Goal: Task Accomplishment & Management: Manage account settings

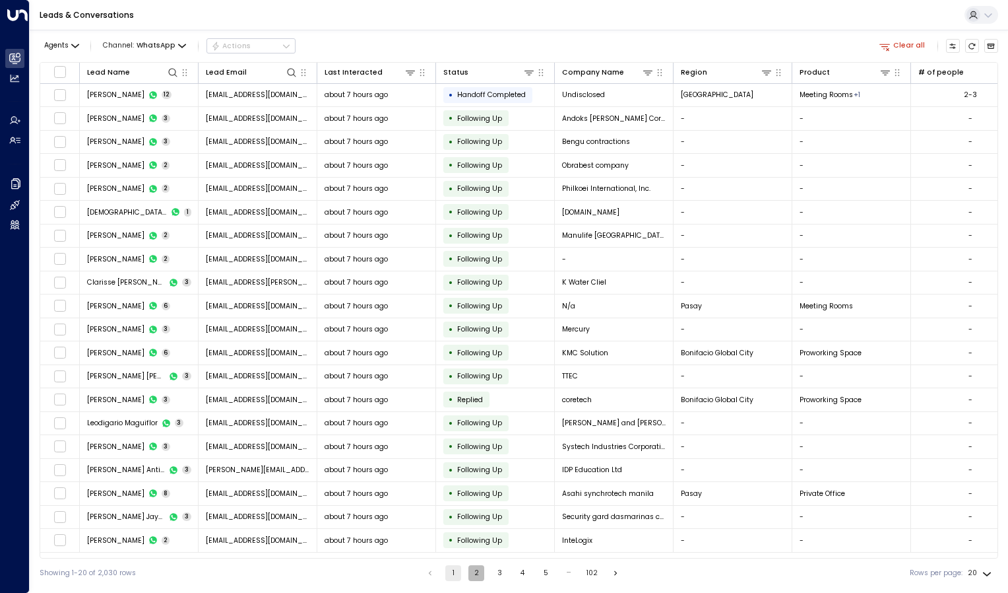
click at [475, 571] on button "2" at bounding box center [477, 573] width 16 height 16
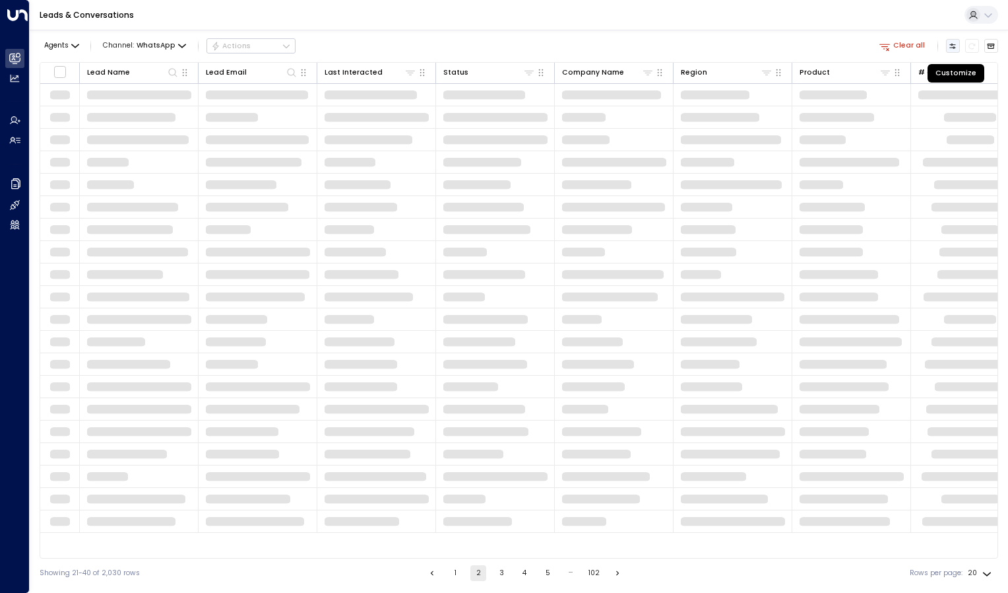
click at [953, 45] on icon "Customize" at bounding box center [953, 46] width 6 height 5
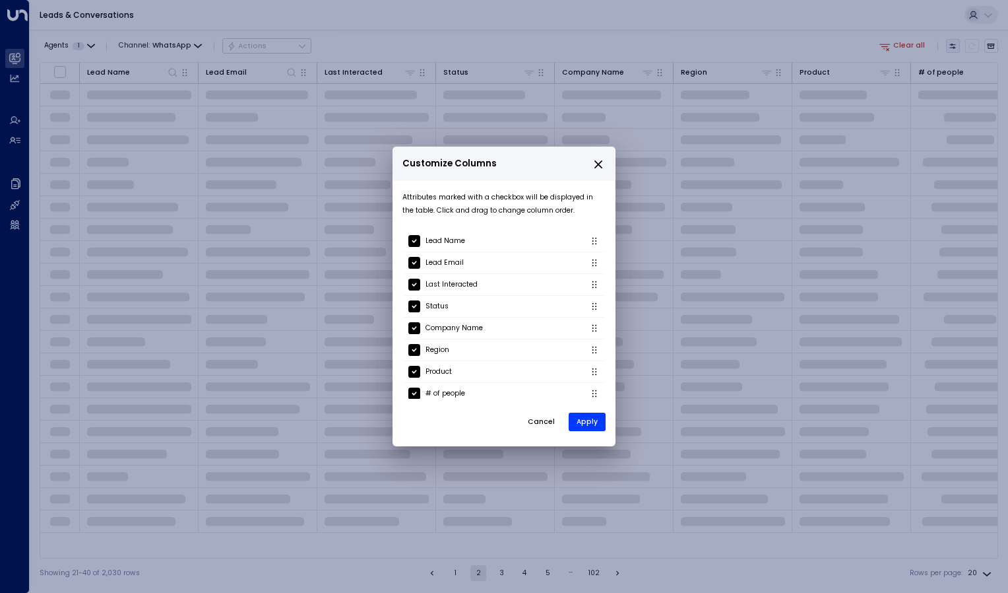
click at [953, 45] on div "Customize Columns Attributes marked with a checkbox will be displayed in the ta…" at bounding box center [504, 296] width 1008 height 593
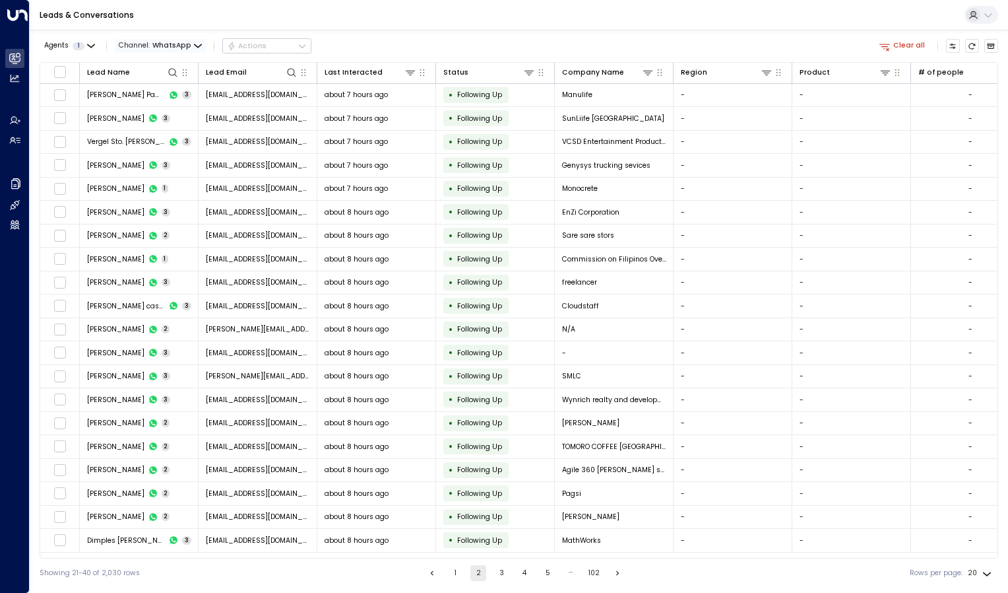
click at [189, 47] on span "Channel: WhatsApp" at bounding box center [160, 46] width 91 height 14
click at [90, 45] on div at bounding box center [504, 296] width 1008 height 593
click at [90, 45] on icon "button" at bounding box center [91, 46] width 8 height 8
click at [14, 119] on div at bounding box center [504, 296] width 1008 height 593
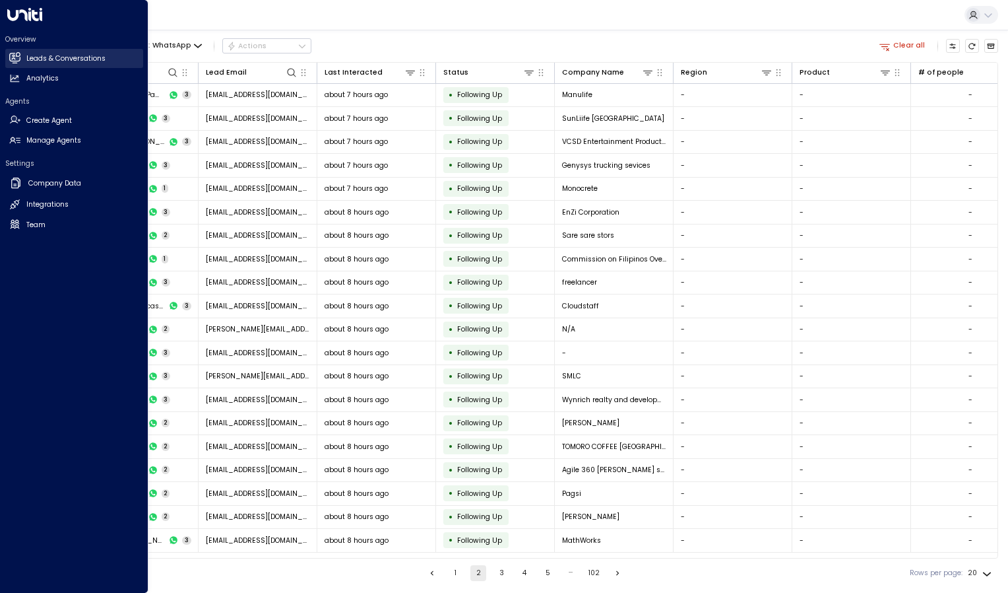
click at [68, 54] on h2 "Leads & Conversations" at bounding box center [65, 58] width 79 height 11
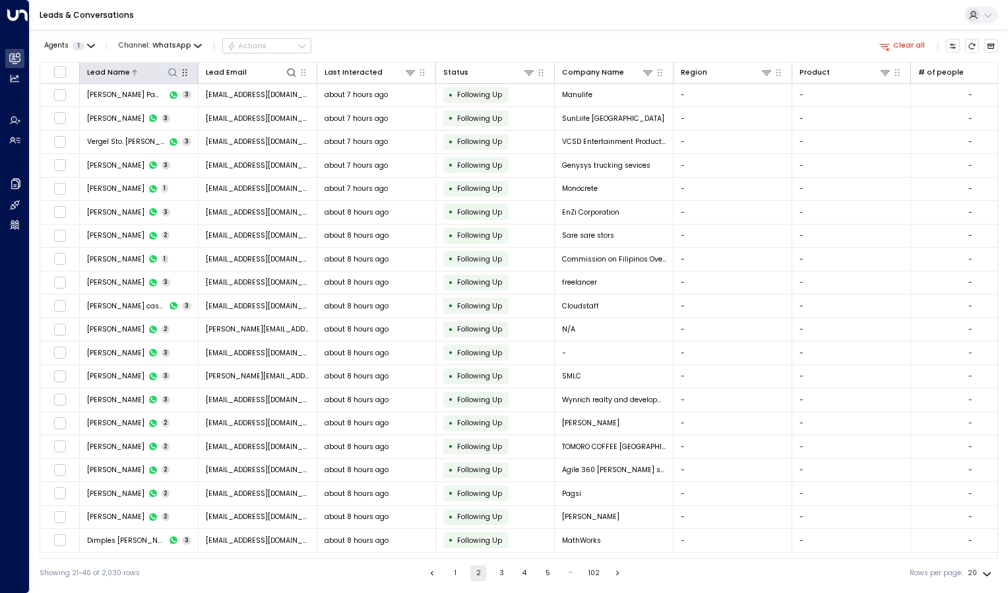
click at [176, 74] on icon at bounding box center [173, 72] width 11 height 11
type input "********"
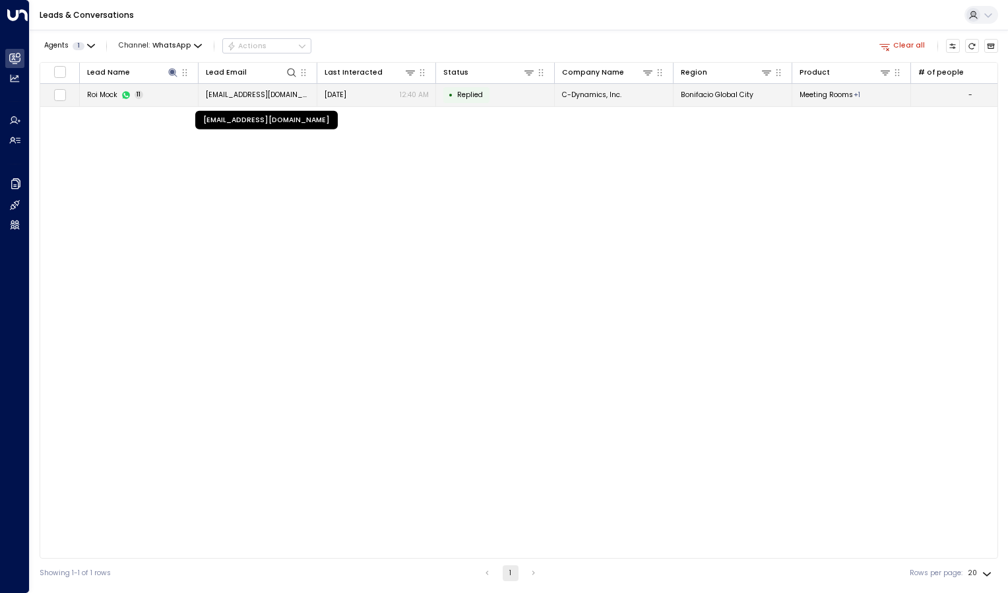
click at [298, 91] on span "[EMAIL_ADDRESS][DOMAIN_NAME]" at bounding box center [258, 95] width 104 height 10
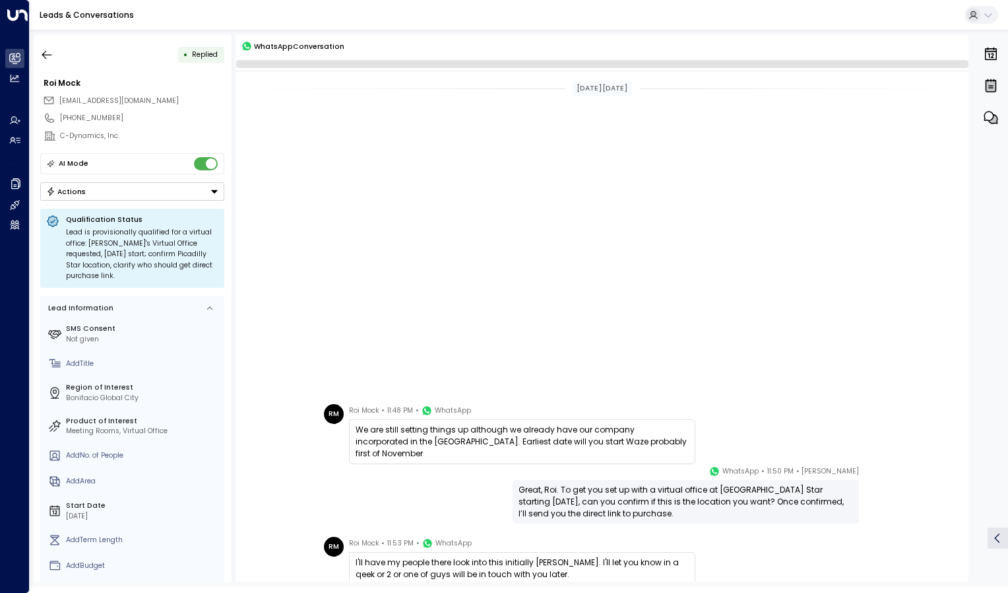
scroll to position [427, 0]
